Goal: Answer question/provide support: Share knowledge or assist other users

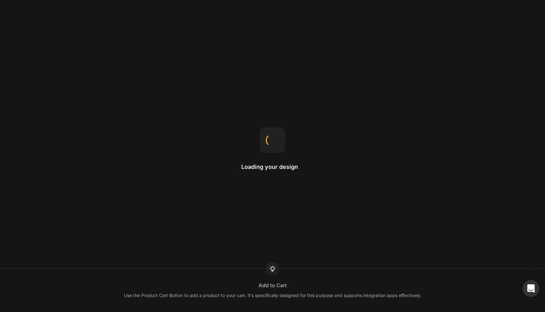
click at [529, 289] on icon "Open Intercom Messenger" at bounding box center [530, 289] width 7 height 8
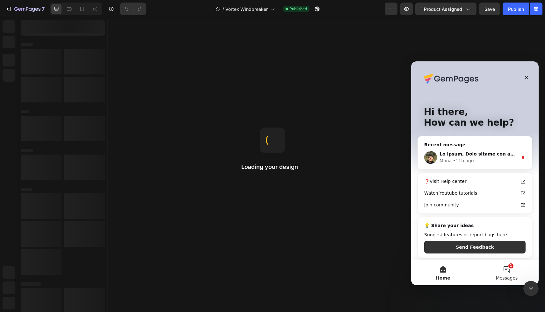
click at [496, 272] on button "1 Messages" at bounding box center [506, 272] width 64 height 25
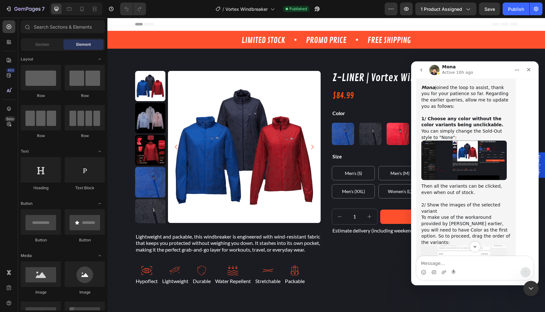
scroll to position [2321, 0]
click at [442, 140] on img "Mona says…" at bounding box center [463, 159] width 85 height 39
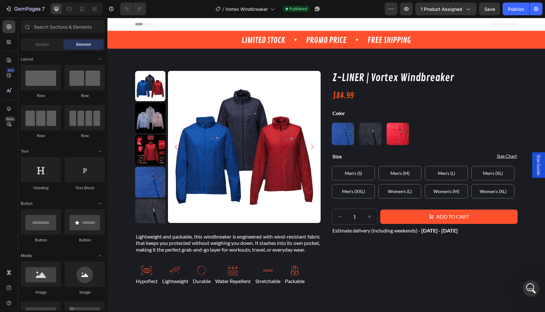
scroll to position [2772, 0]
click at [528, 289] on icon "Open Intercom Messenger" at bounding box center [529, 288] width 11 height 11
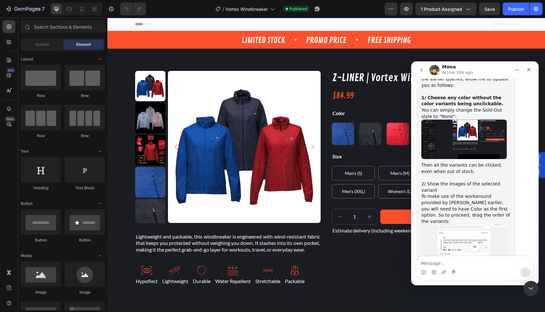
scroll to position [2352, 0]
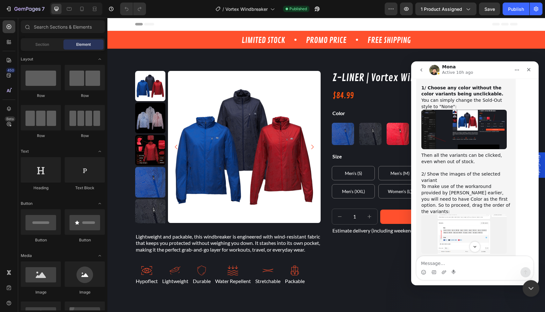
click at [523, 287] on div "Close Intercom Messenger" at bounding box center [529, 287] width 15 height 15
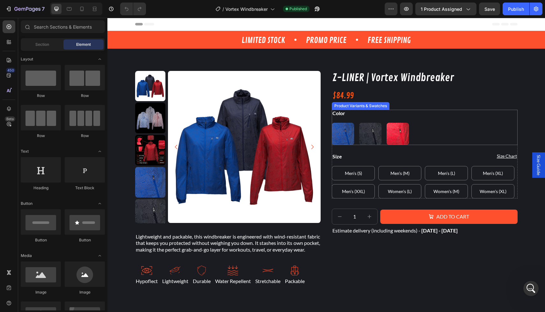
click at [425, 135] on div "Blue Blue Graphite Black Graphite Black Red Red" at bounding box center [425, 134] width 186 height 22
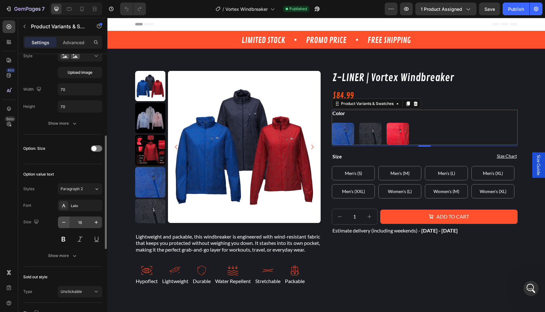
scroll to position [226, 0]
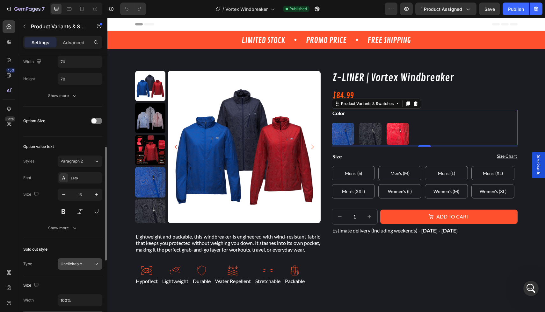
click at [71, 267] on button "Unclickable" at bounding box center [80, 264] width 45 height 11
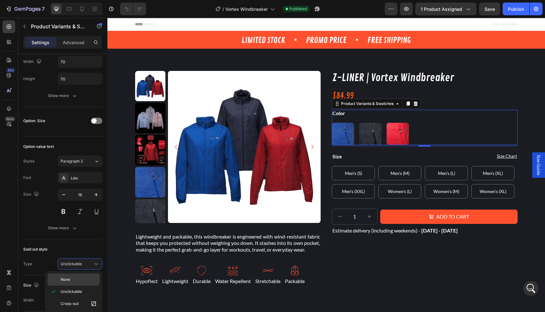
click at [71, 277] on p "None" at bounding box center [79, 280] width 36 height 6
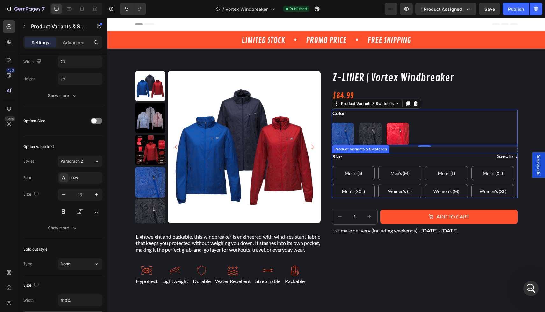
click at [419, 163] on div "Size Men's (S) Men's (S) Men's (S) Men's (M) Men's (M) Men's (M) Men's (L) Men'…" at bounding box center [425, 176] width 186 height 46
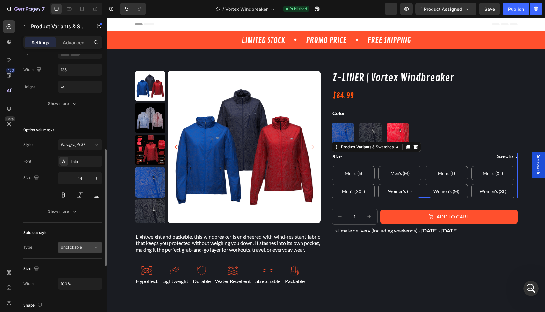
click at [79, 248] on span "Unclickable" at bounding box center [71, 247] width 21 height 5
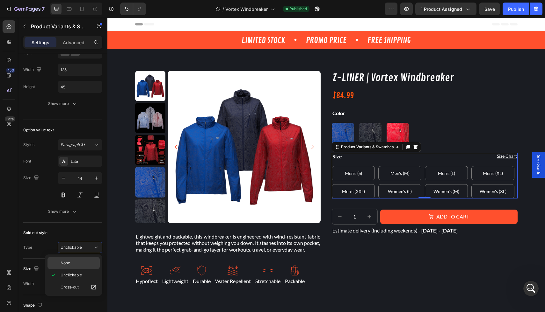
click at [76, 267] on div "None" at bounding box center [73, 263] width 52 height 12
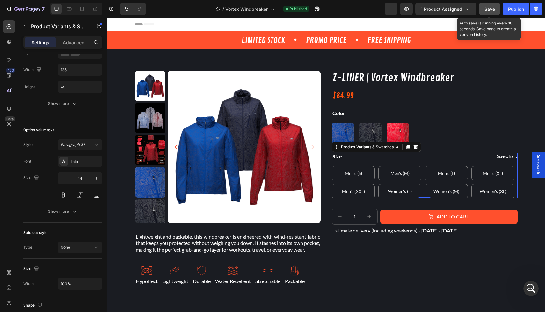
click at [488, 9] on span "Save" at bounding box center [489, 8] width 11 height 5
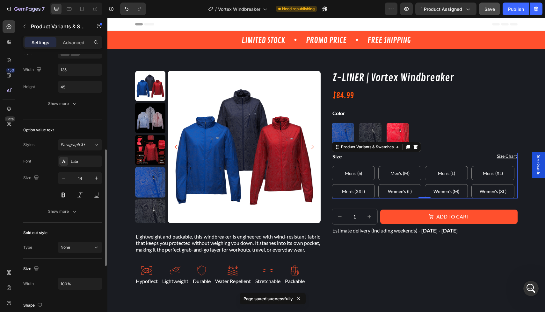
scroll to position [227, 0]
click at [76, 250] on button "None" at bounding box center [80, 246] width 45 height 11
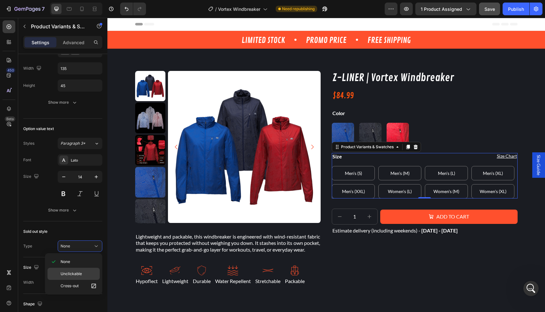
click at [73, 272] on span "Unclickable" at bounding box center [71, 274] width 21 height 6
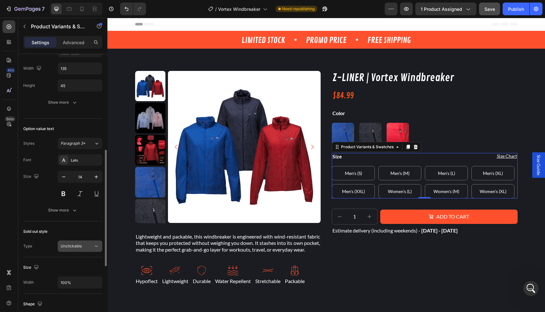
click at [77, 245] on span "Unclickable" at bounding box center [71, 246] width 21 height 5
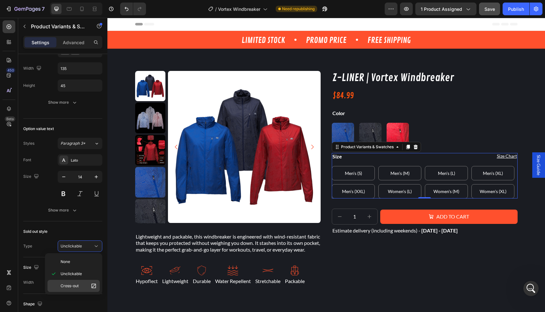
click at [72, 286] on span "Cross-out" at bounding box center [70, 286] width 18 height 6
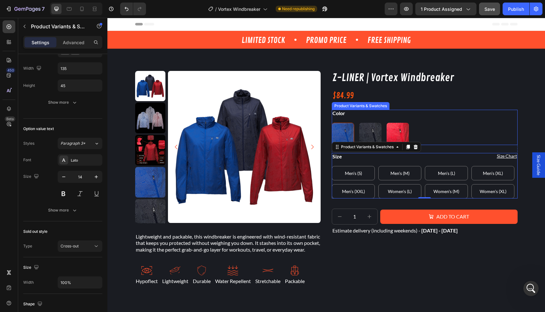
click at [348, 132] on img at bounding box center [343, 134] width 22 height 22
click at [332, 123] on input "Blue Blue" at bounding box center [331, 123] width 0 height 0
radio input "true"
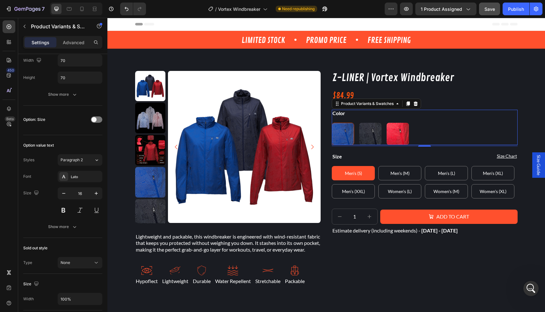
radio input "true"
click at [371, 132] on img at bounding box center [370, 134] width 22 height 22
click at [359, 123] on input "Graphite Black Graphite Black" at bounding box center [359, 123] width 0 height 0
radio input "true"
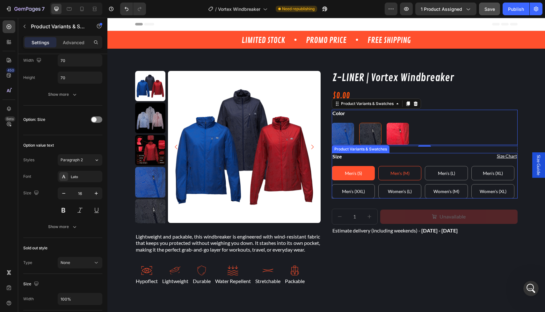
click at [402, 171] on span "Men's (M)" at bounding box center [399, 173] width 19 height 5
click at [378, 166] on input "Men's (M) Men's (M) Men's (M)" at bounding box center [378, 166] width 0 height 0
radio input "true"
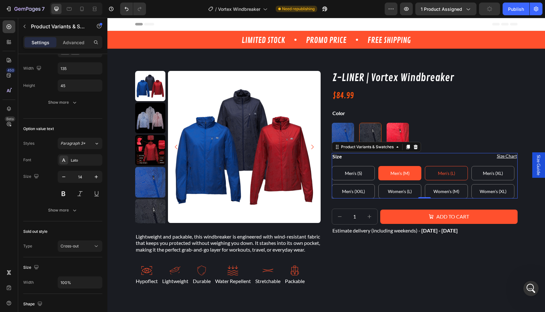
click at [429, 172] on \(L\) "Men's (L)" at bounding box center [445, 173] width 43 height 14
click at [424, 166] on input "Men's (L) Men's (L) Men's (L)" at bounding box center [424, 166] width 0 height 0
radio input "true"
click at [479, 175] on \(XL\) "Men's (XL)" at bounding box center [492, 173] width 43 height 14
click at [471, 166] on input "Men's (XL) Men's (XL) Men's (XL)" at bounding box center [471, 166] width 0 height 0
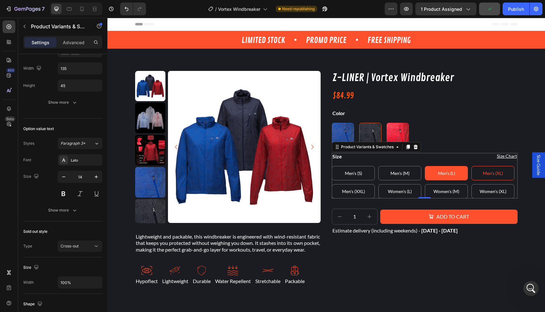
radio input "true"
click at [484, 189] on span "Women's (XL)" at bounding box center [492, 191] width 27 height 5
click at [471, 184] on input "Women's (XL) Women's (XL) Women's (XL)" at bounding box center [471, 184] width 0 height 0
radio input "true"
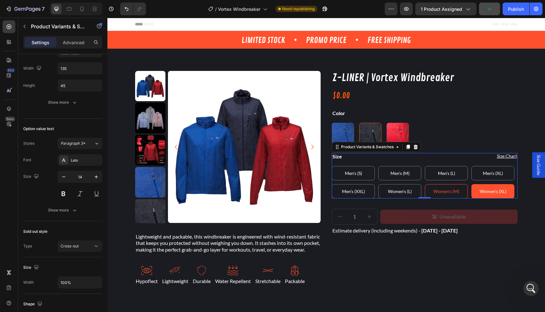
click at [453, 194] on span "Women's (M)" at bounding box center [446, 191] width 26 height 5
click at [424, 184] on input "Women's (M) Women's (M) Women's (M)" at bounding box center [424, 184] width 0 height 0
radio input "true"
click at [408, 192] on span "Women's (L)" at bounding box center [400, 191] width 24 height 5
click at [378, 184] on input "Women's (L) Women's (L) Women's (L)" at bounding box center [378, 184] width 0 height 0
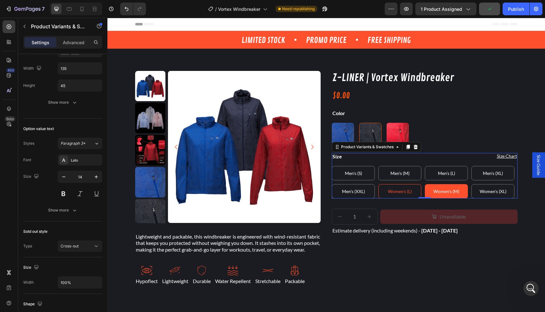
radio input "true"
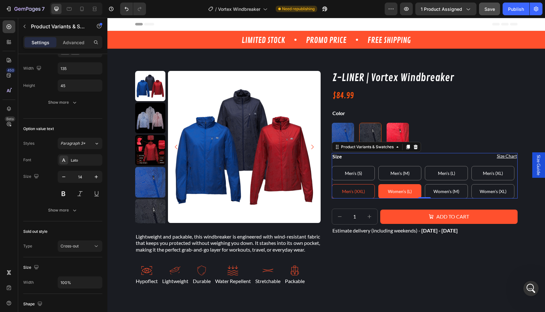
click at [367, 193] on \(XXL\) "Men's (XXL)" at bounding box center [353, 191] width 43 height 14
click at [332, 184] on input "Men's (XXL) Men's (XXL) Men's (XXL)" at bounding box center [331, 184] width 0 height 0
radio input "true"
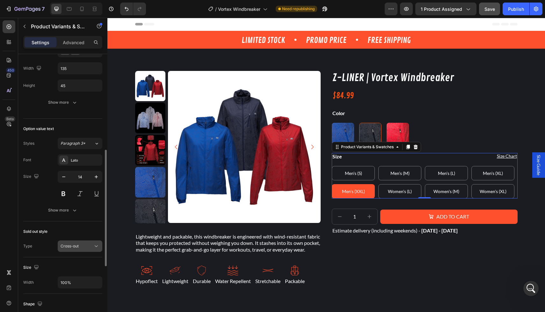
click at [68, 249] on span "Cross-out" at bounding box center [70, 247] width 18 height 6
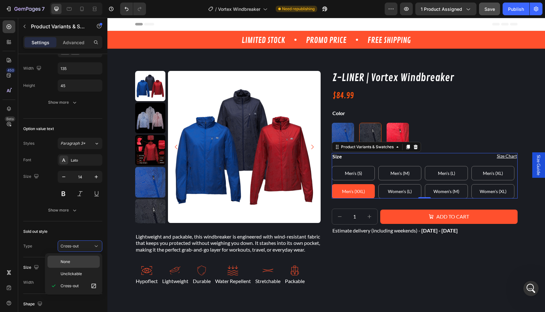
click at [67, 263] on span "None" at bounding box center [66, 262] width 10 height 6
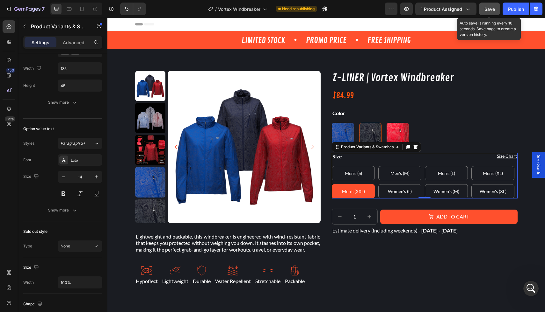
click at [484, 8] on span "Save" at bounding box center [489, 8] width 11 height 5
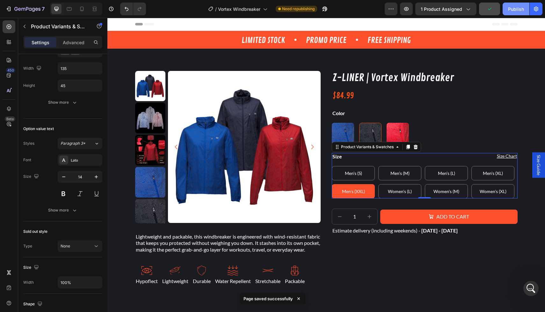
click at [515, 13] on button "Publish" at bounding box center [515, 9] width 27 height 13
click at [536, 288] on div "Open Intercom Messenger" at bounding box center [529, 287] width 21 height 21
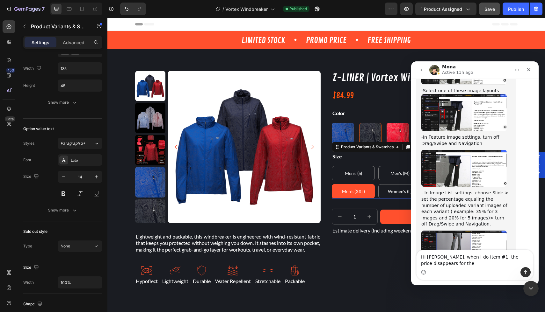
scroll to position [2786, 0]
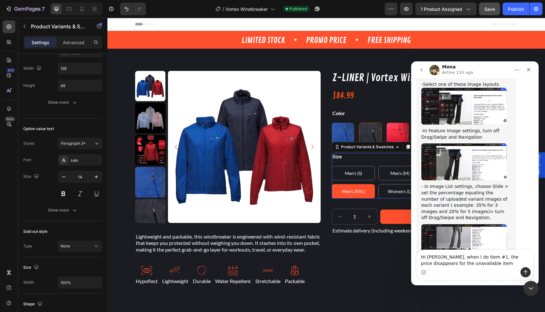
type textarea "Hi [PERSON_NAME], when I do Item #1, the price disappears for the unavailable i…"
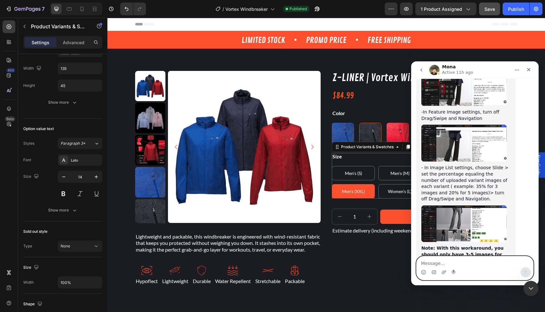
paste textarea "[URL][DOMAIN_NAME]"
type textarea "[URL][DOMAIN_NAME]"
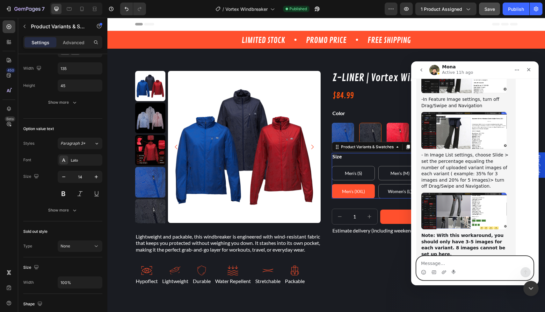
scroll to position [2831, 0]
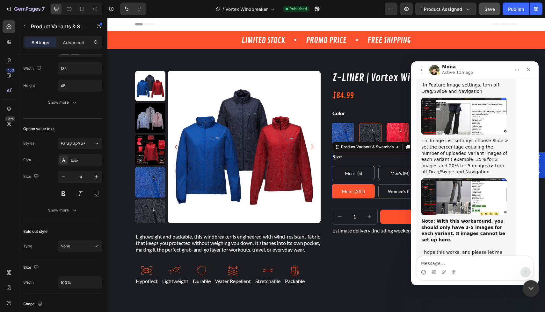
click at [528, 285] on icon "Close Intercom Messenger" at bounding box center [530, 288] width 8 height 8
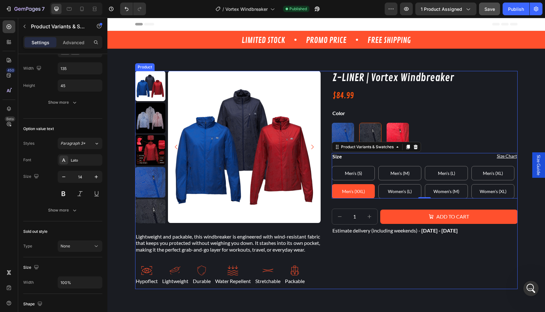
click at [399, 263] on div "Z-LINER | Vortex Windbreaker Product Title $84.99 Product Price Product Price R…" at bounding box center [425, 180] width 186 height 219
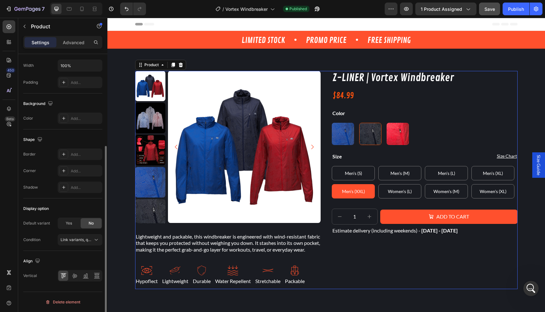
scroll to position [0, 0]
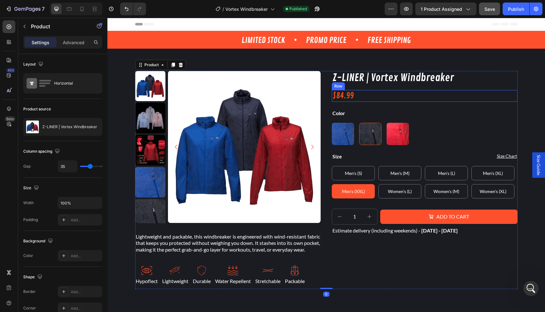
click at [370, 91] on div "$84.99 Product Price Product Price Row" at bounding box center [425, 96] width 186 height 12
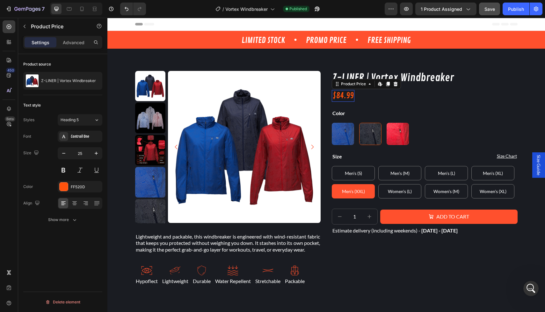
click at [348, 96] on div "$84.99" at bounding box center [343, 96] width 23 height 12
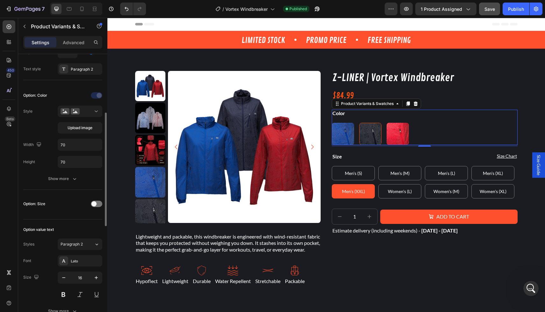
scroll to position [187, 0]
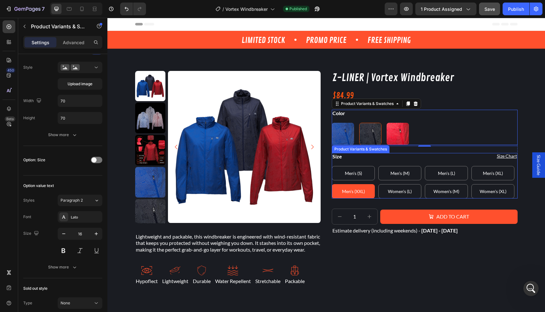
click at [511, 183] on div "Men's (S) Men's (S) Men's (S) Men's (M) Men's (M) Men's (M) Men's (L) Men's (L)…" at bounding box center [425, 182] width 186 height 32
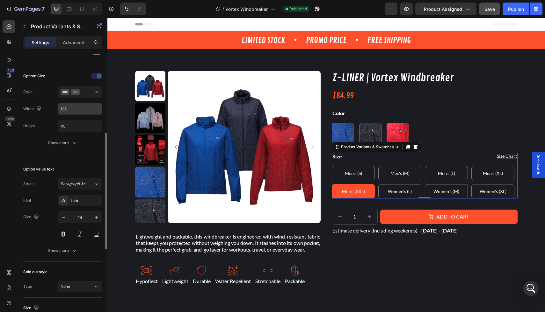
click at [68, 110] on input "135" at bounding box center [80, 108] width 44 height 11
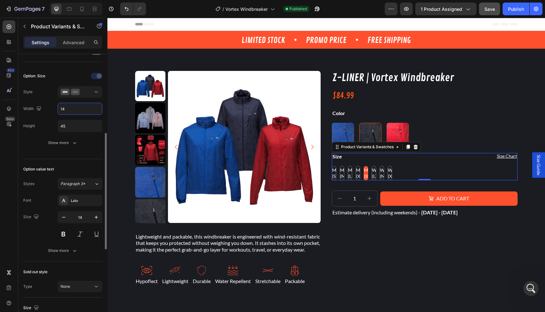
type input "1"
type input "3"
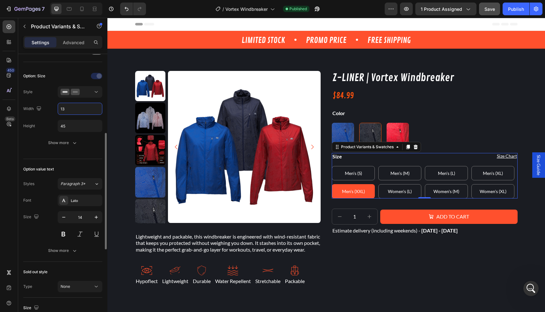
type input "137"
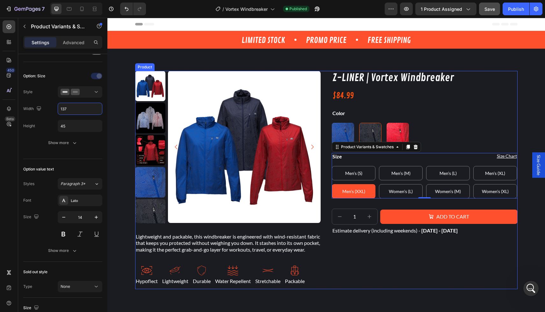
click at [494, 249] on div "Z-LINER | Vortex Windbreaker Product Title $84.99 Product Price Product Price R…" at bounding box center [425, 180] width 186 height 219
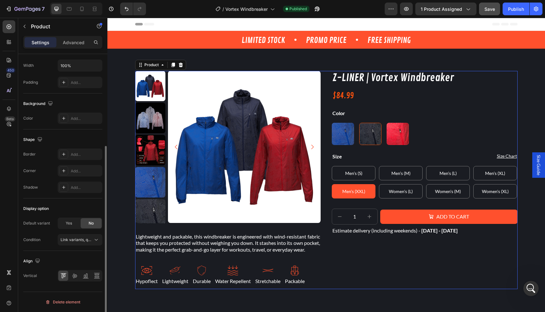
scroll to position [0, 0]
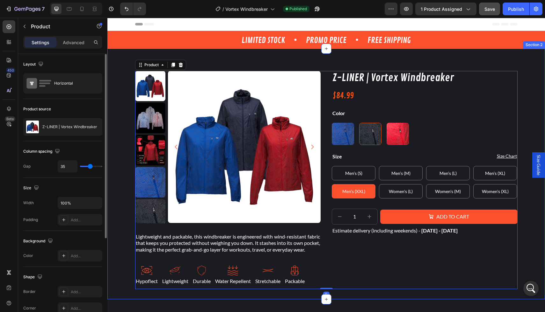
click at [523, 237] on div "Product Images Lightweight and packable, this windbreaker is engineered with wi…" at bounding box center [325, 180] width 421 height 219
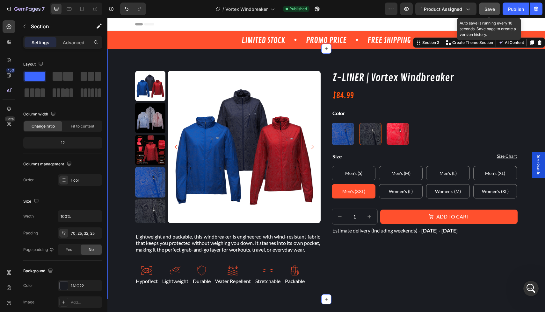
click at [484, 12] on div "Save" at bounding box center [489, 9] width 11 height 7
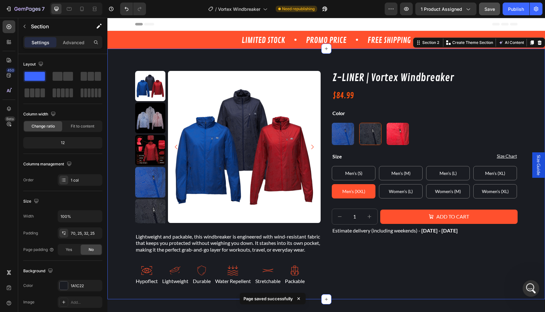
click at [526, 288] on icon "Open Intercom Messenger" at bounding box center [529, 288] width 11 height 11
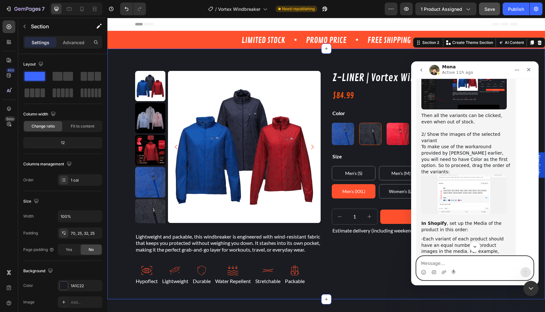
scroll to position [2398, 0]
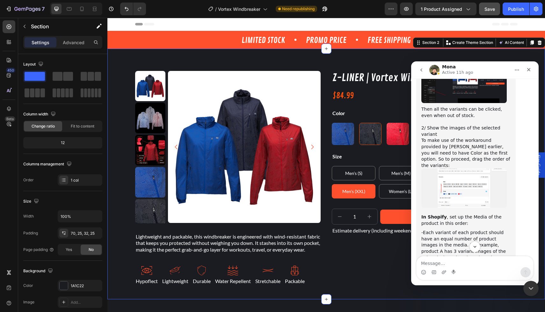
click at [450, 169] on img "Mona says…" at bounding box center [463, 188] width 85 height 39
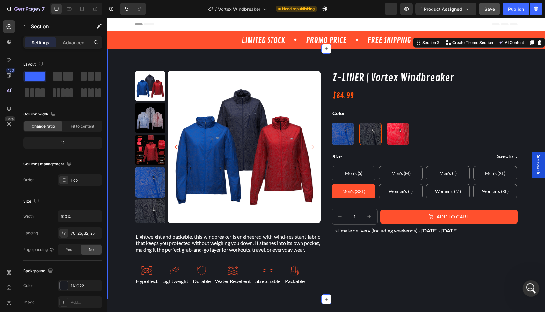
click at [526, 284] on div "Open Intercom Messenger" at bounding box center [529, 287] width 21 height 21
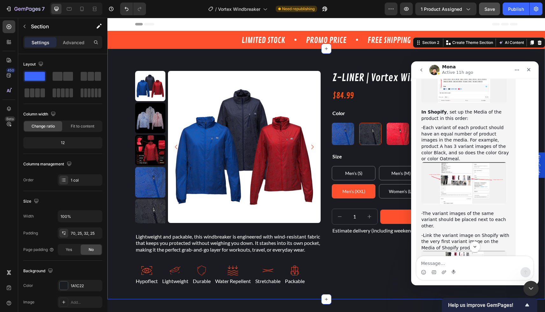
scroll to position [2505, 0]
click at [457, 250] on img "Mona says…" at bounding box center [463, 271] width 85 height 43
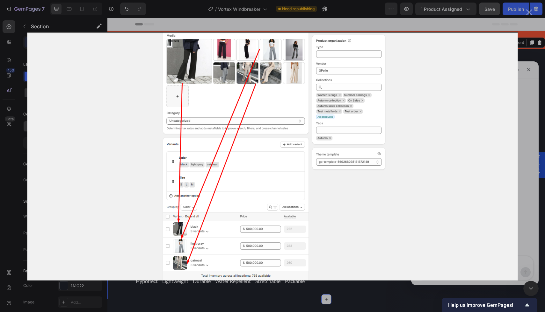
click at [523, 193] on div "Intercom messenger" at bounding box center [272, 156] width 545 height 312
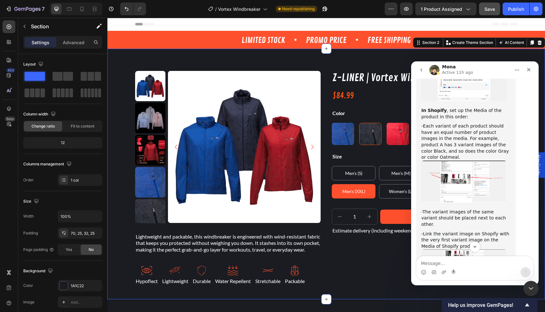
click at [454, 161] on img "Mona says…" at bounding box center [463, 182] width 85 height 42
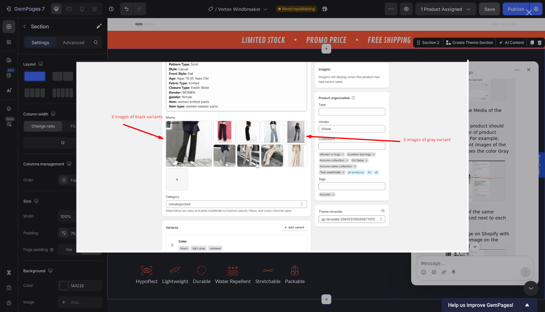
click at [505, 201] on div "Intercom messenger" at bounding box center [272, 156] width 545 height 312
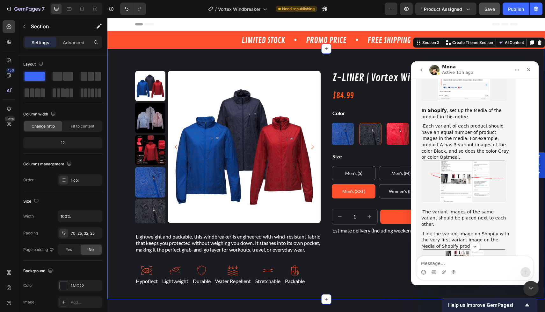
click at [464, 250] on img "Mona says…" at bounding box center [463, 271] width 85 height 43
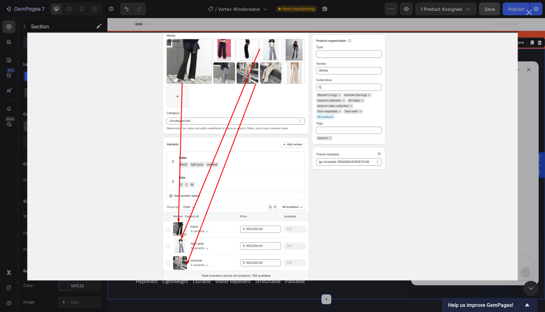
click at [464, 204] on img "Close" at bounding box center [272, 156] width 490 height 249
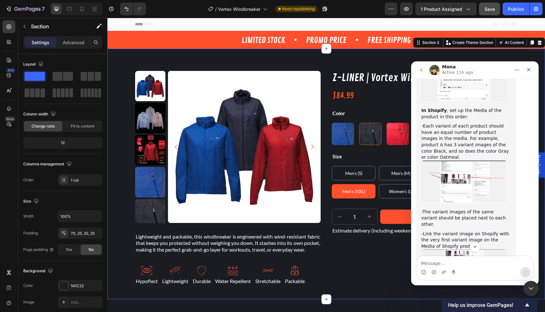
click at [463, 250] on img "Mona says…" at bounding box center [463, 271] width 85 height 43
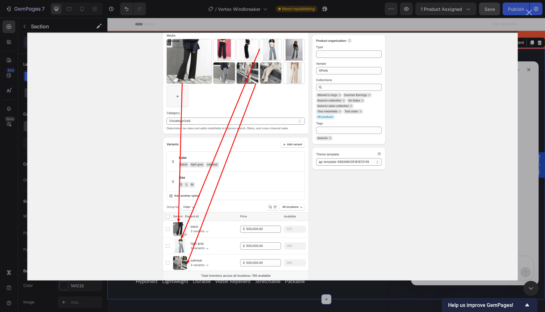
click at [522, 222] on div "Intercom messenger" at bounding box center [272, 156] width 545 height 312
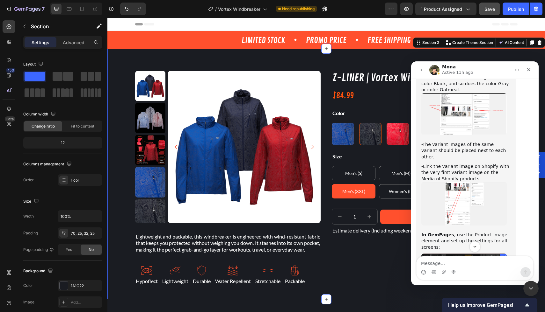
scroll to position [2573, 0]
click at [433, 253] on img "Mona says…" at bounding box center [463, 272] width 85 height 38
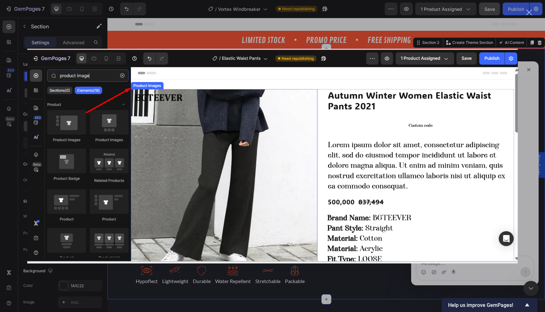
click at [527, 201] on div "Intercom messenger" at bounding box center [272, 156] width 545 height 312
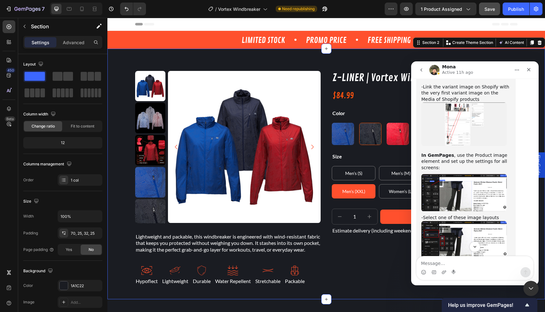
scroll to position [2655, 0]
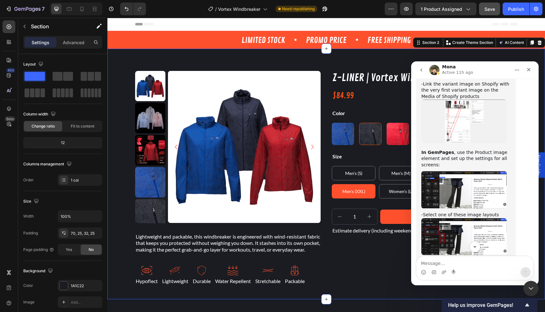
click at [454, 218] on img "Mona says…" at bounding box center [463, 236] width 85 height 37
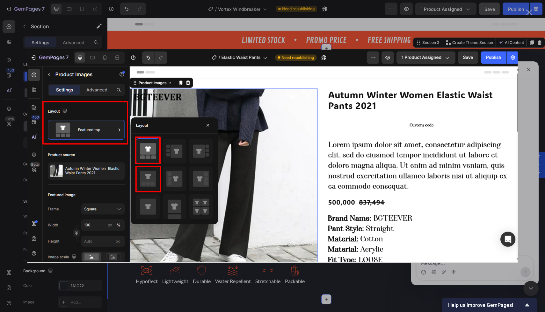
click at [529, 188] on div "Intercom messenger" at bounding box center [272, 156] width 545 height 312
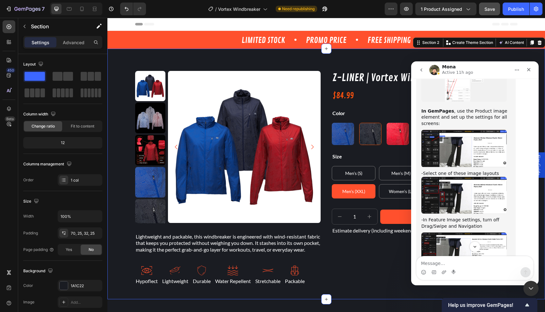
scroll to position [2697, 0]
